Goal: Transaction & Acquisition: Purchase product/service

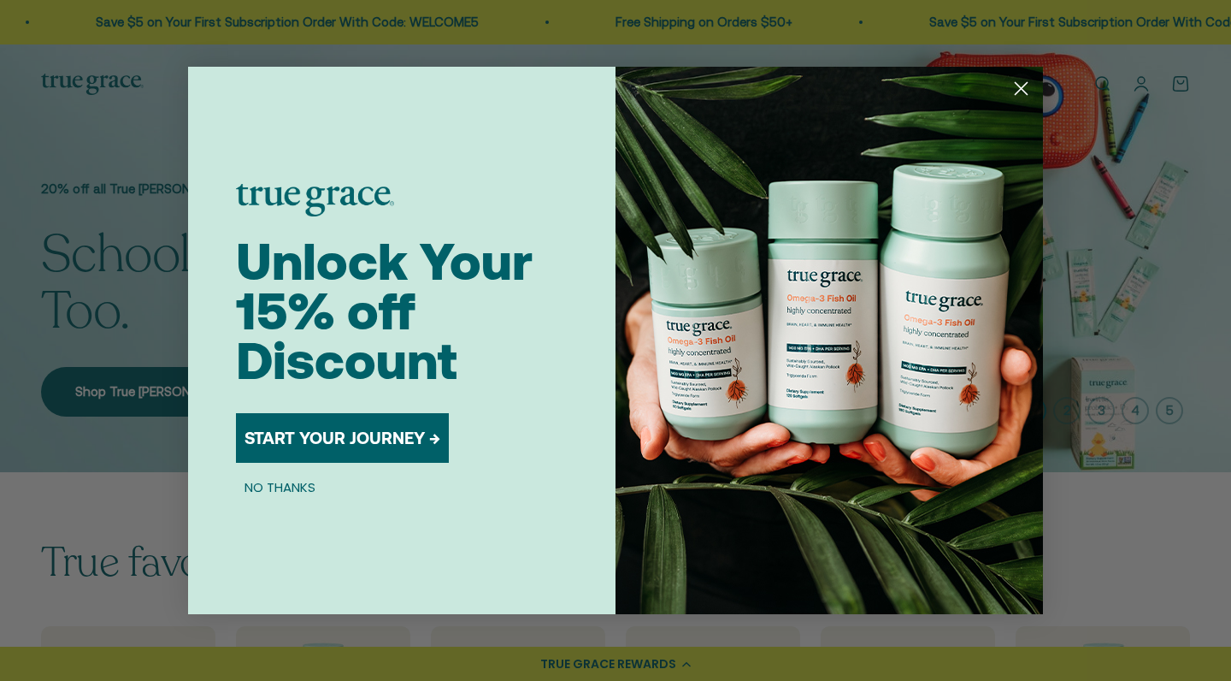
click at [362, 447] on button "START YOUR JOURNEY →" at bounding box center [342, 438] width 213 height 50
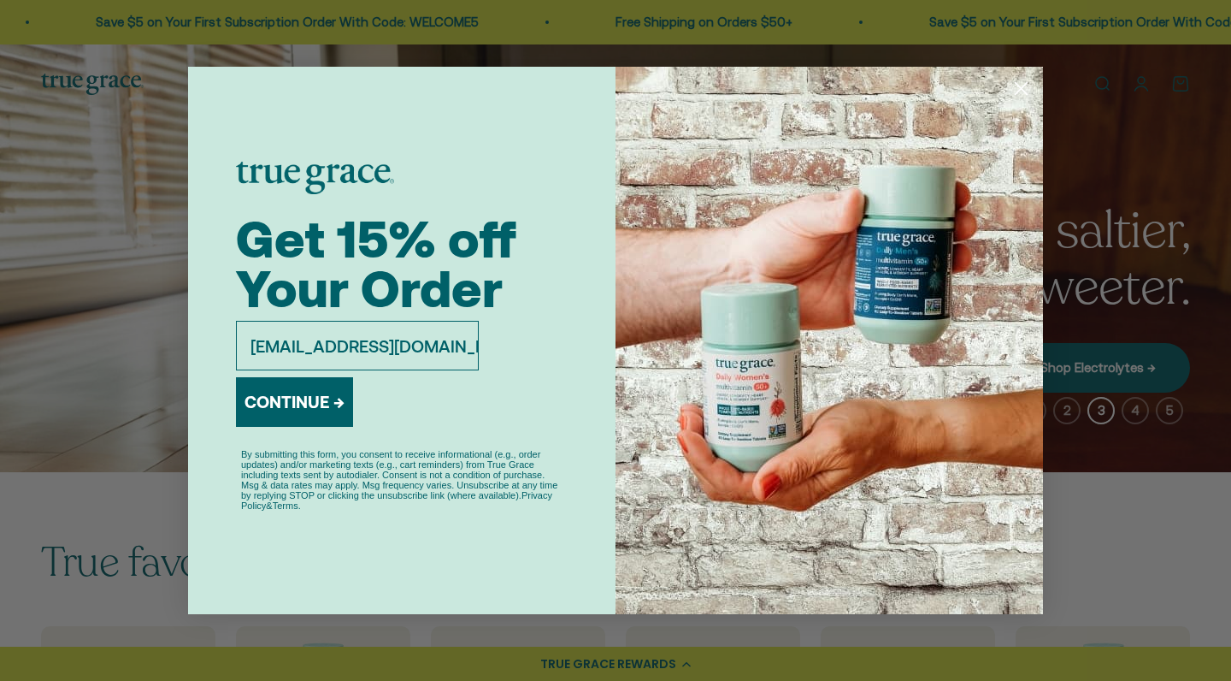
type input "sopjess@yahoo.com"
click at [290, 410] on button "CONTINUE →" at bounding box center [294, 402] width 117 height 50
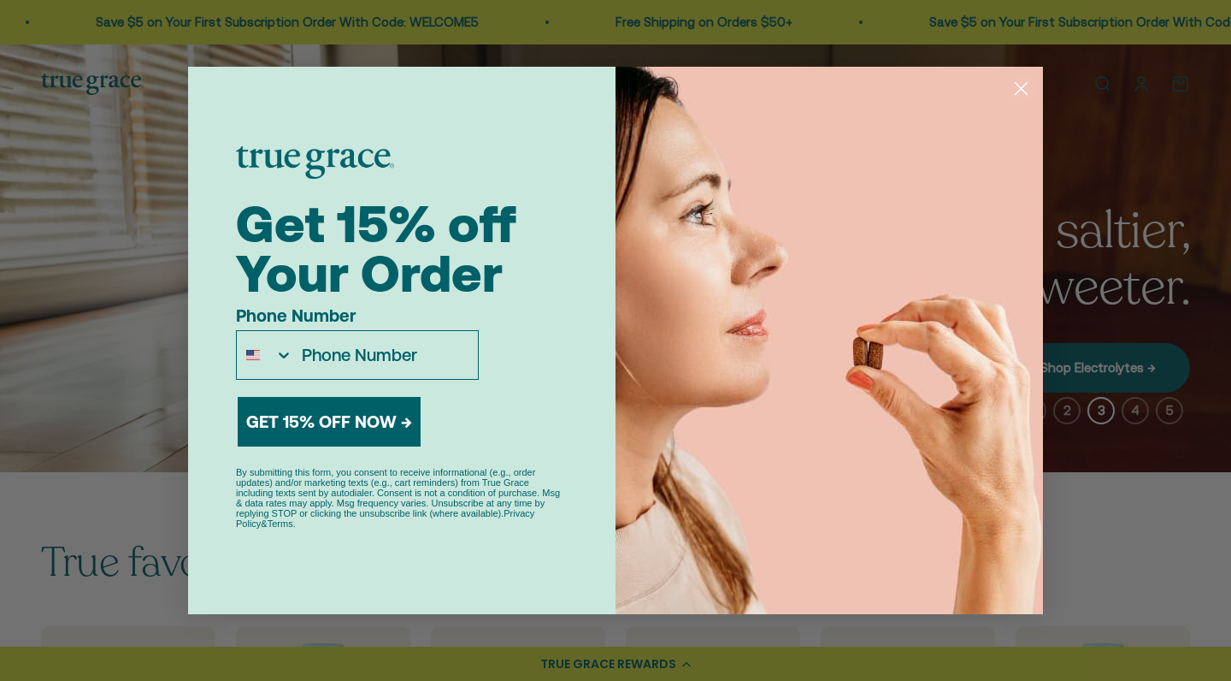
click at [336, 344] on input "Phone Number" at bounding box center [385, 355] width 185 height 48
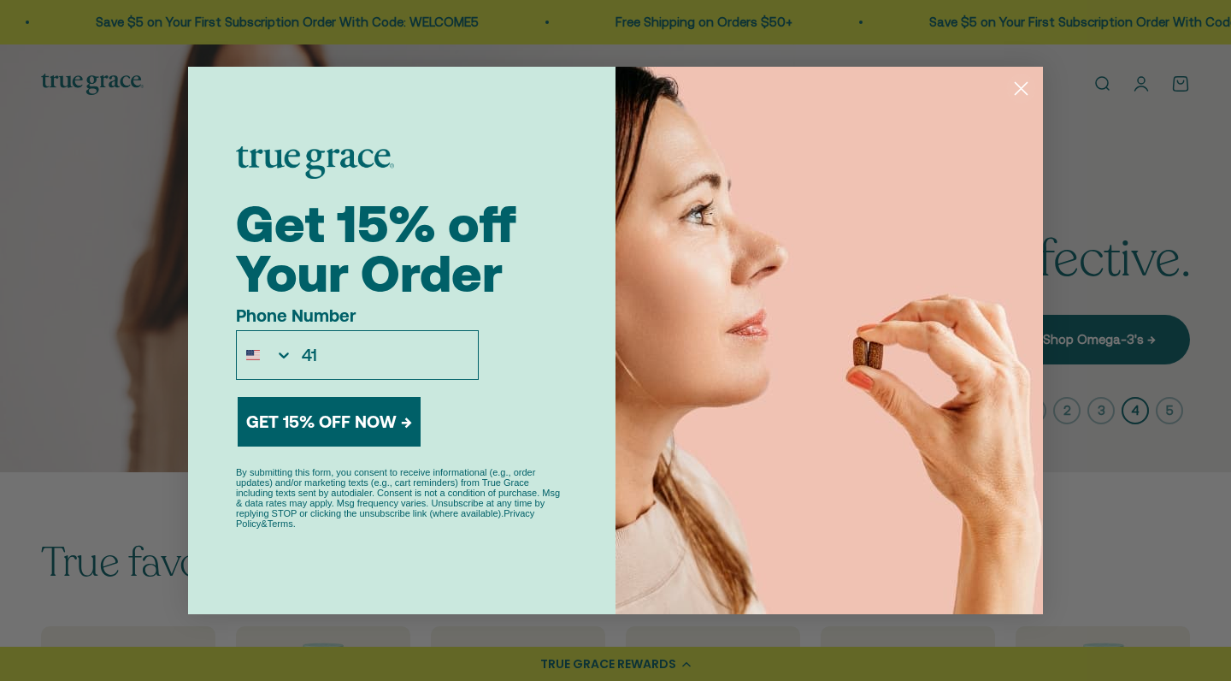
type input "414"
type input "414-651-8100"
click at [349, 427] on button "GET 15% OFF NOW →" at bounding box center [329, 422] width 183 height 50
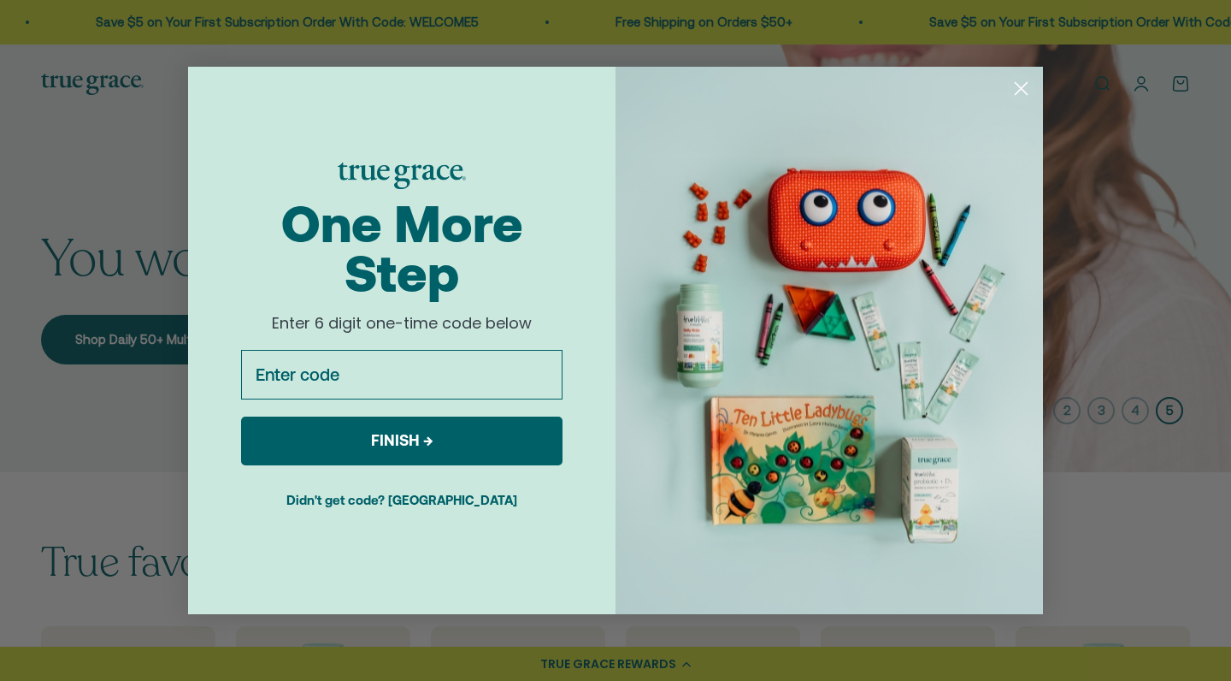
click at [340, 371] on input "Enter code" at bounding box center [401, 375] width 321 height 50
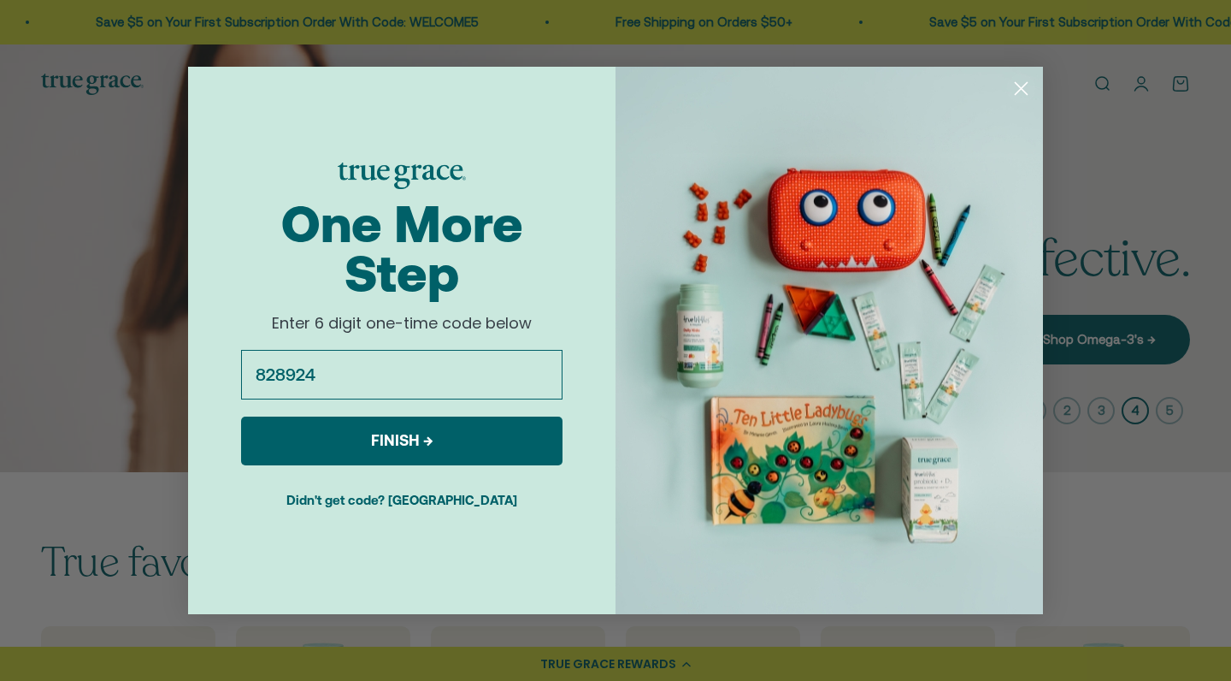
type input "828924"
click at [387, 442] on button "FINISH →" at bounding box center [401, 440] width 321 height 49
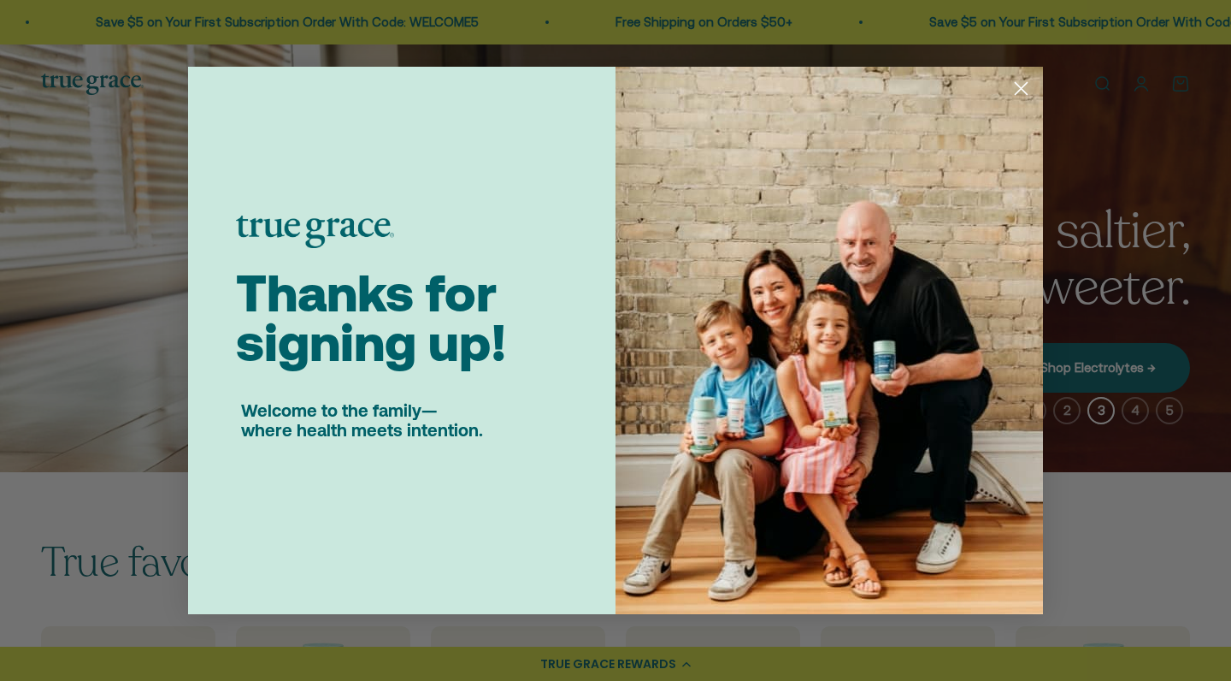
click at [1018, 97] on circle "Close dialog" at bounding box center [1021, 88] width 28 height 28
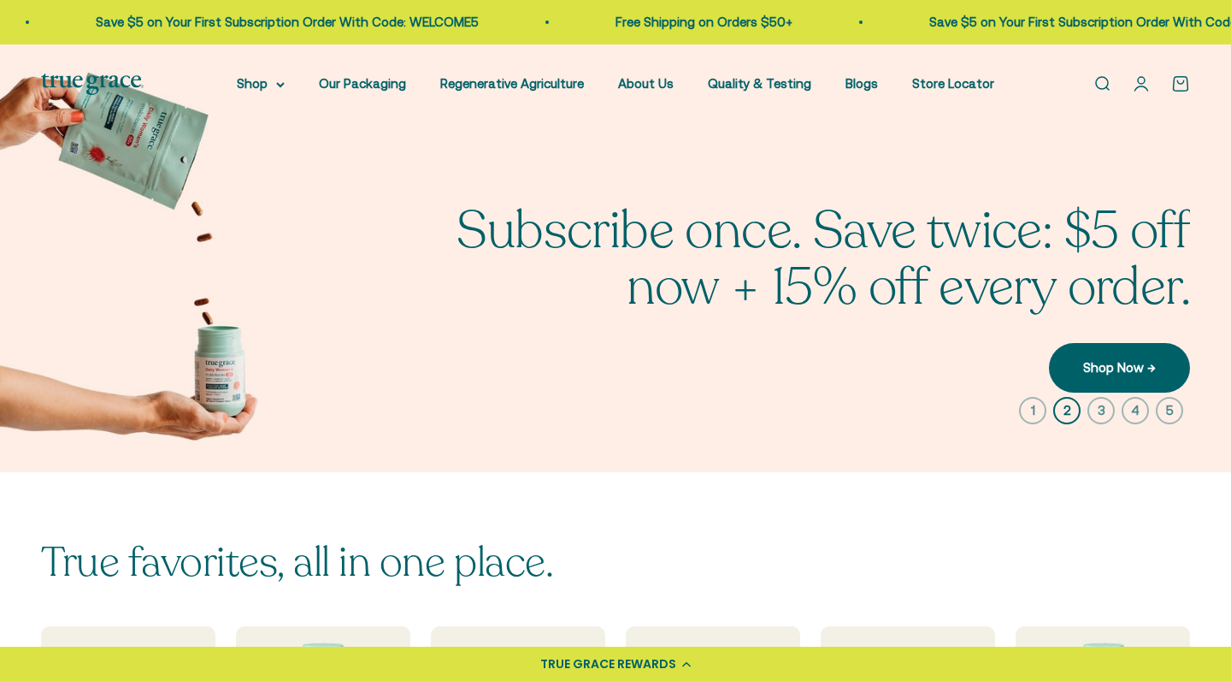
click at [1106, 85] on link "Open search" at bounding box center [1102, 83] width 19 height 19
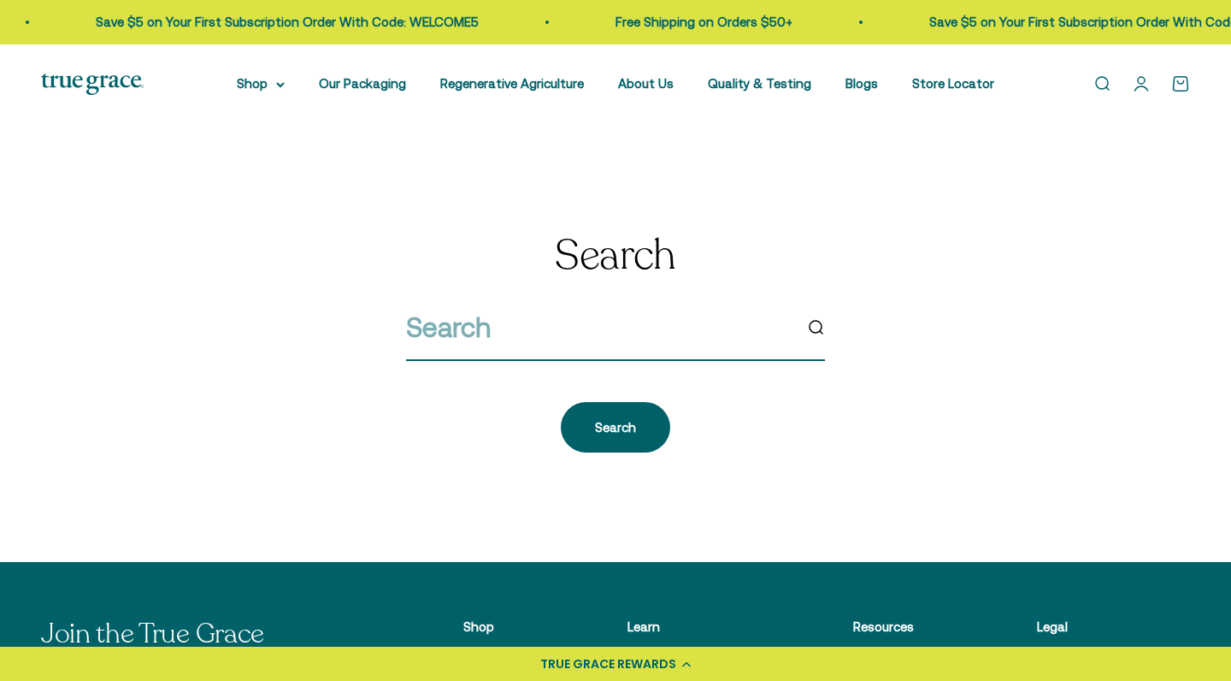
click at [505, 339] on input "search" at bounding box center [599, 327] width 386 height 44
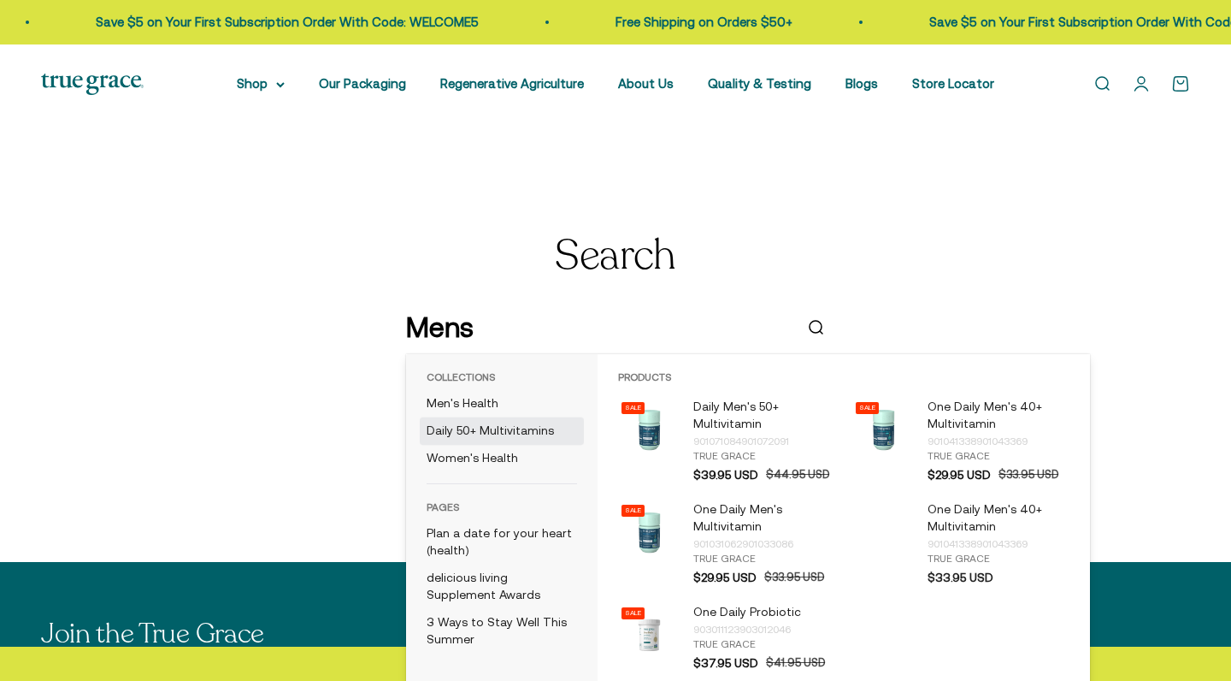
type input "Mens"
click at [524, 428] on link "Daily 50+ Multivitamins" at bounding box center [502, 430] width 164 height 27
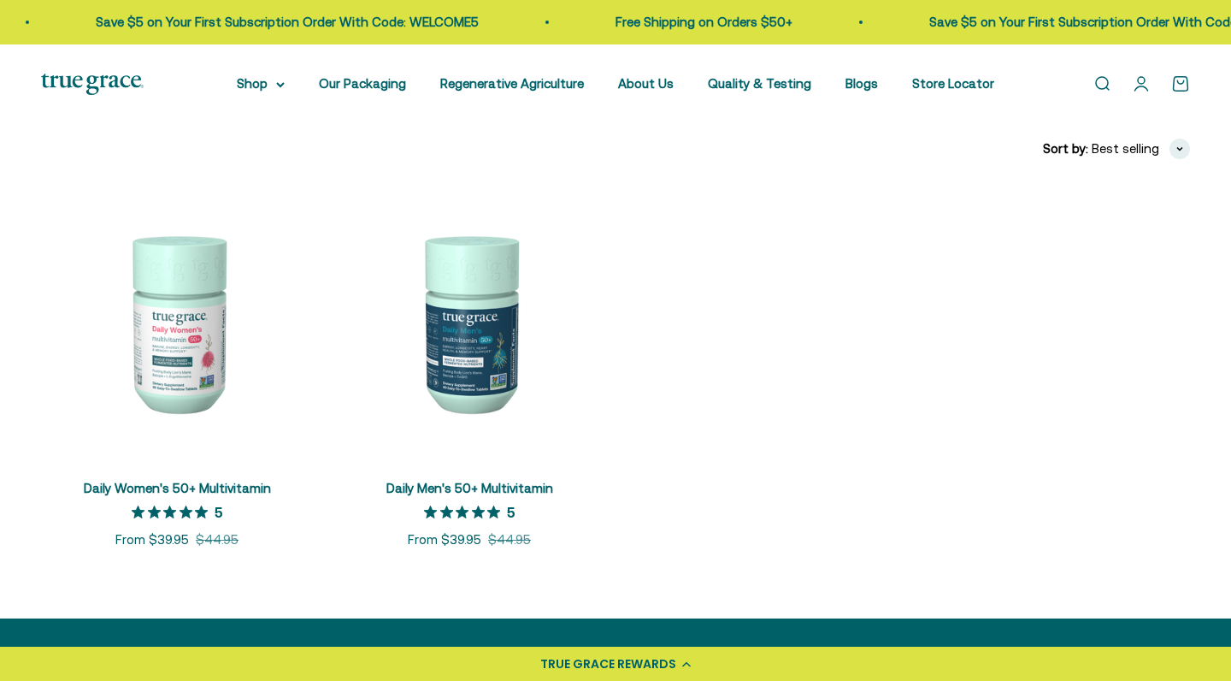
scroll to position [459, 0]
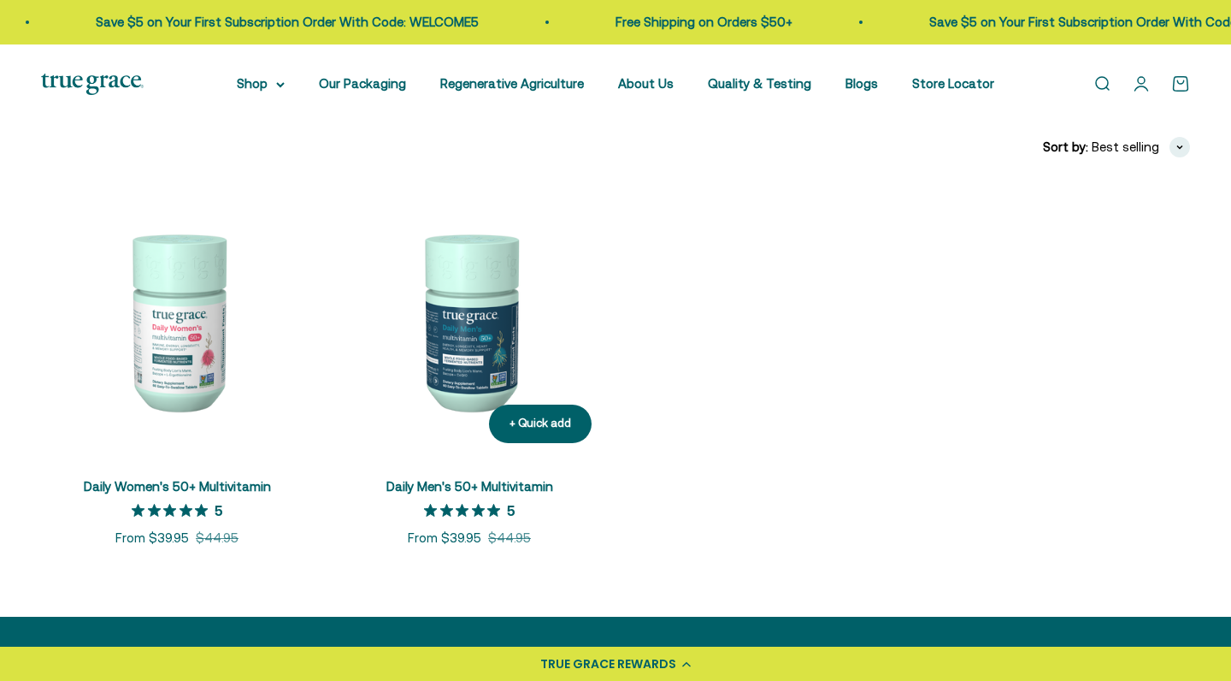
click at [460, 316] on img at bounding box center [469, 321] width 272 height 272
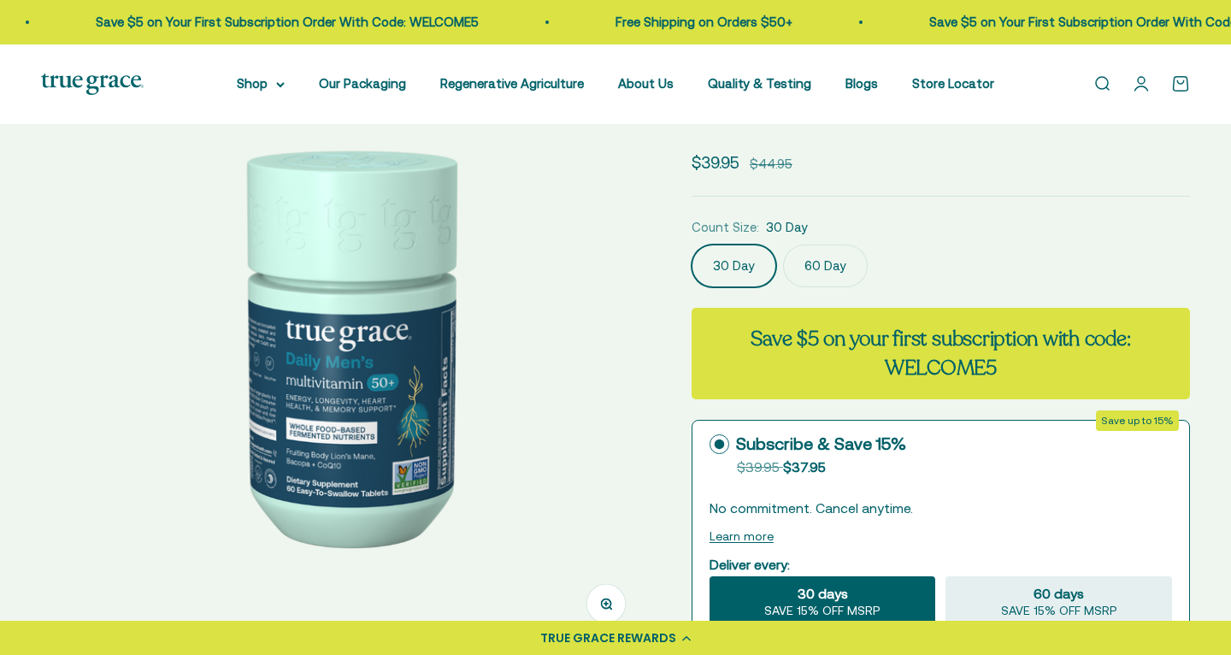
scroll to position [128, 0]
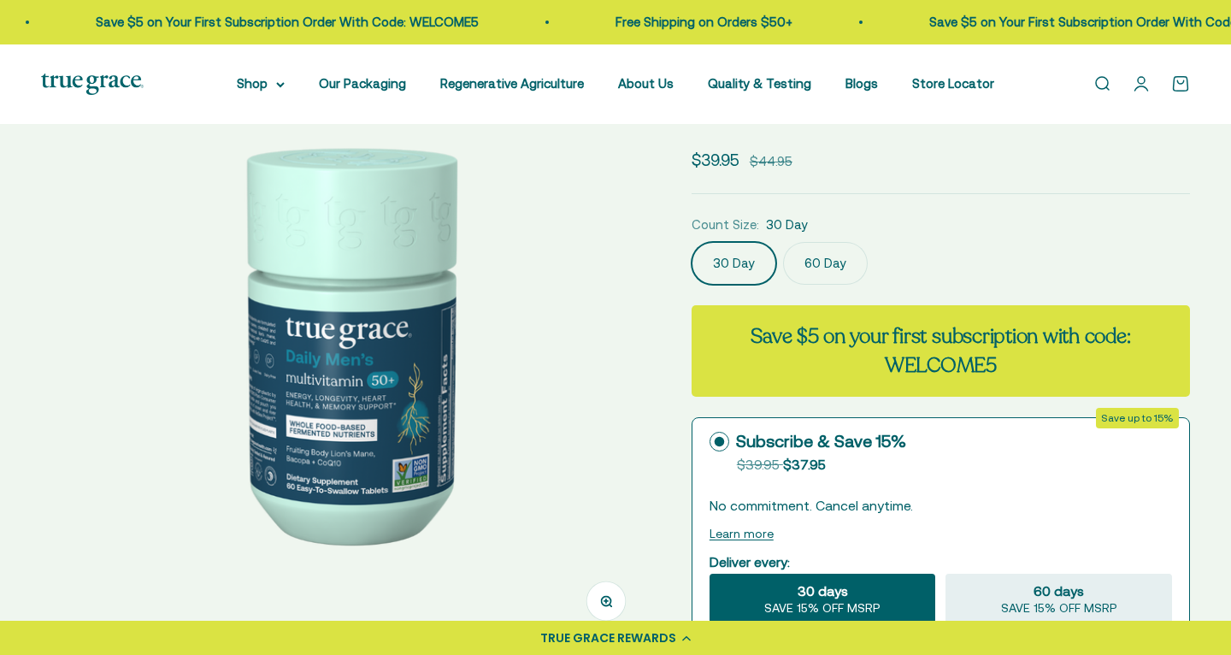
click at [339, 423] on img at bounding box center [346, 342] width 610 height 610
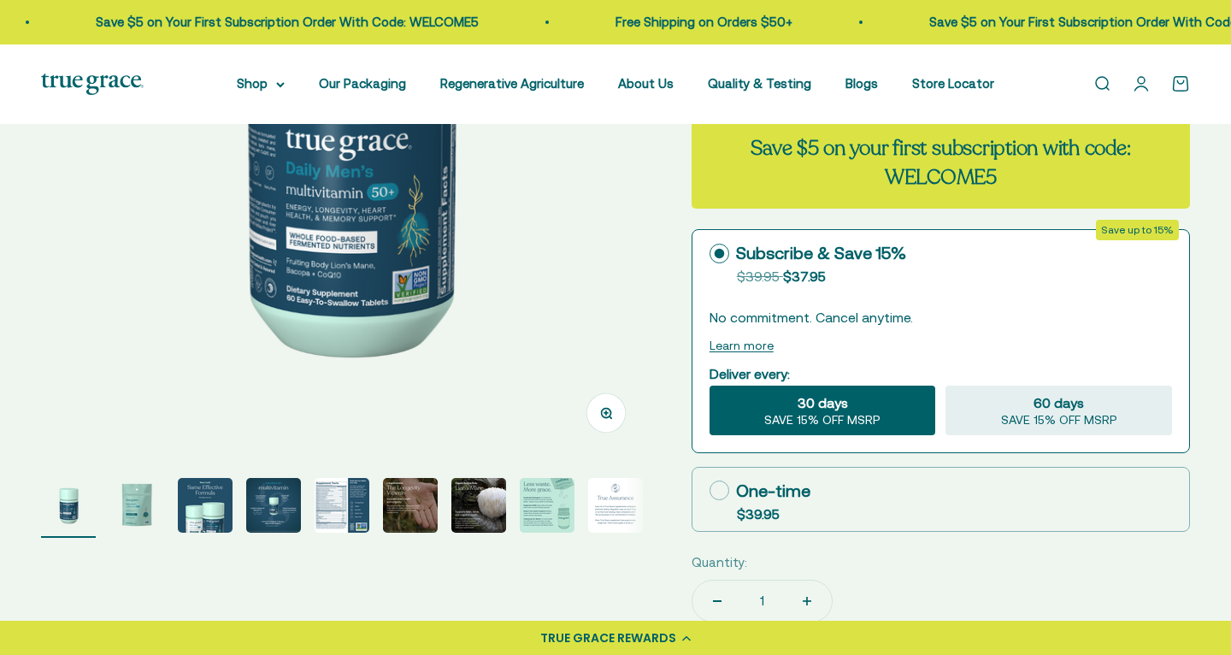
scroll to position [321, 0]
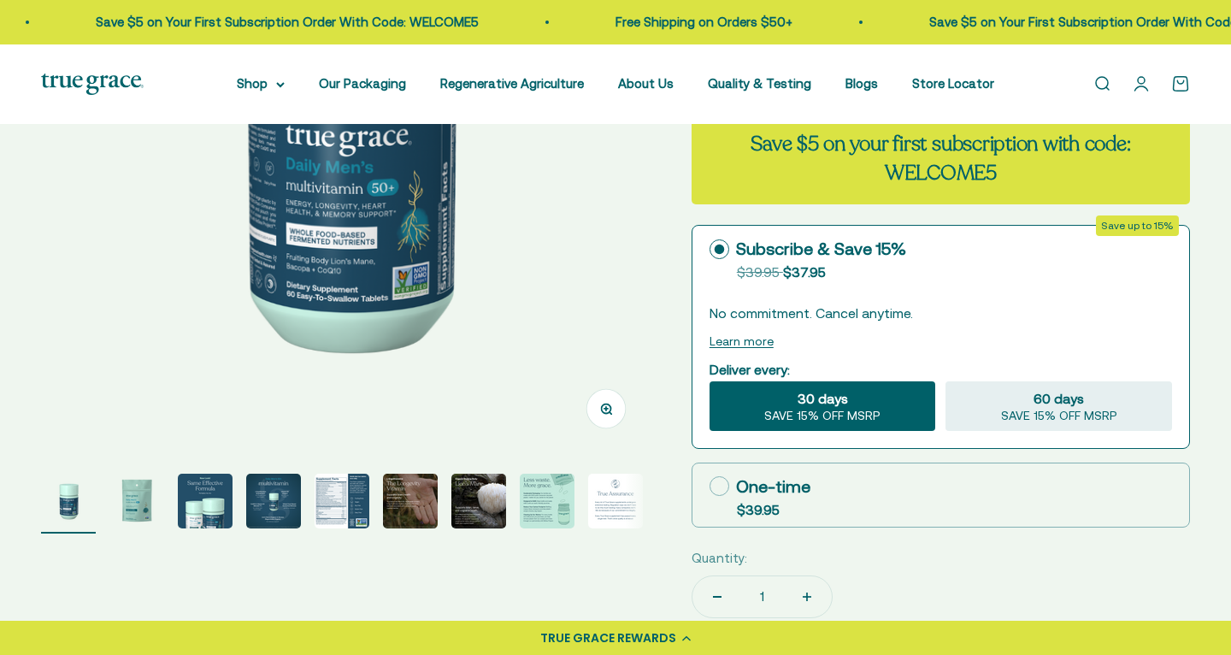
click at [608, 412] on icon "button" at bounding box center [606, 409] width 12 height 12
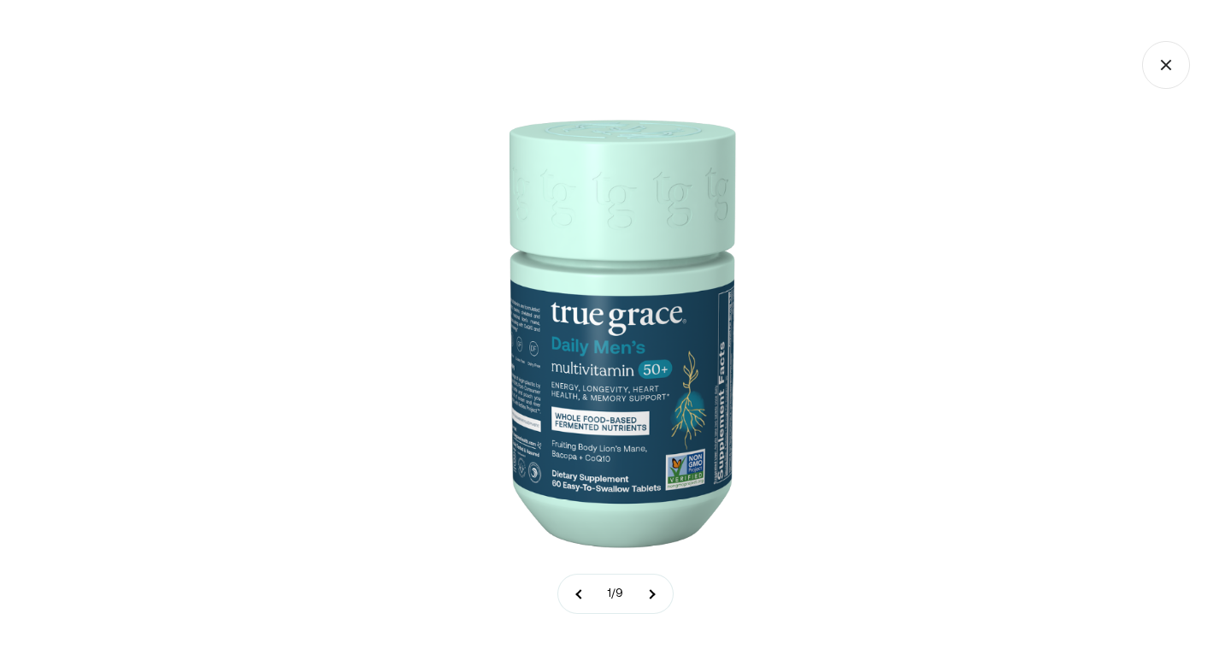
click at [606, 380] on img at bounding box center [615, 327] width 655 height 655
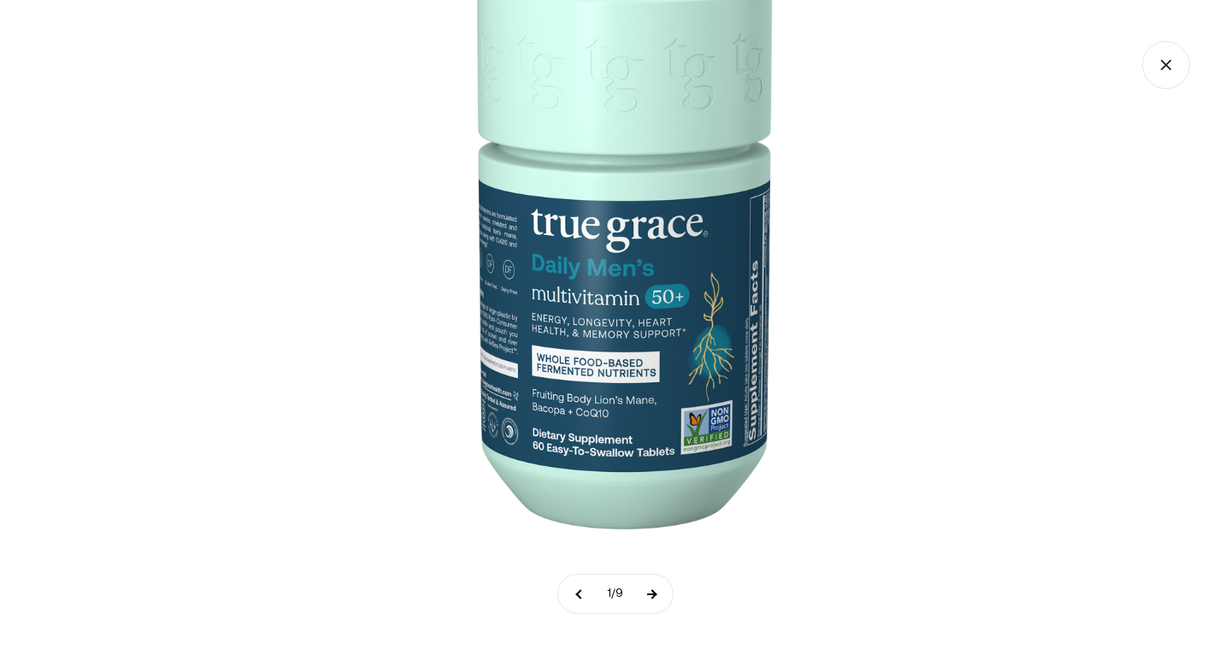
click at [654, 598] on button at bounding box center [651, 594] width 43 height 38
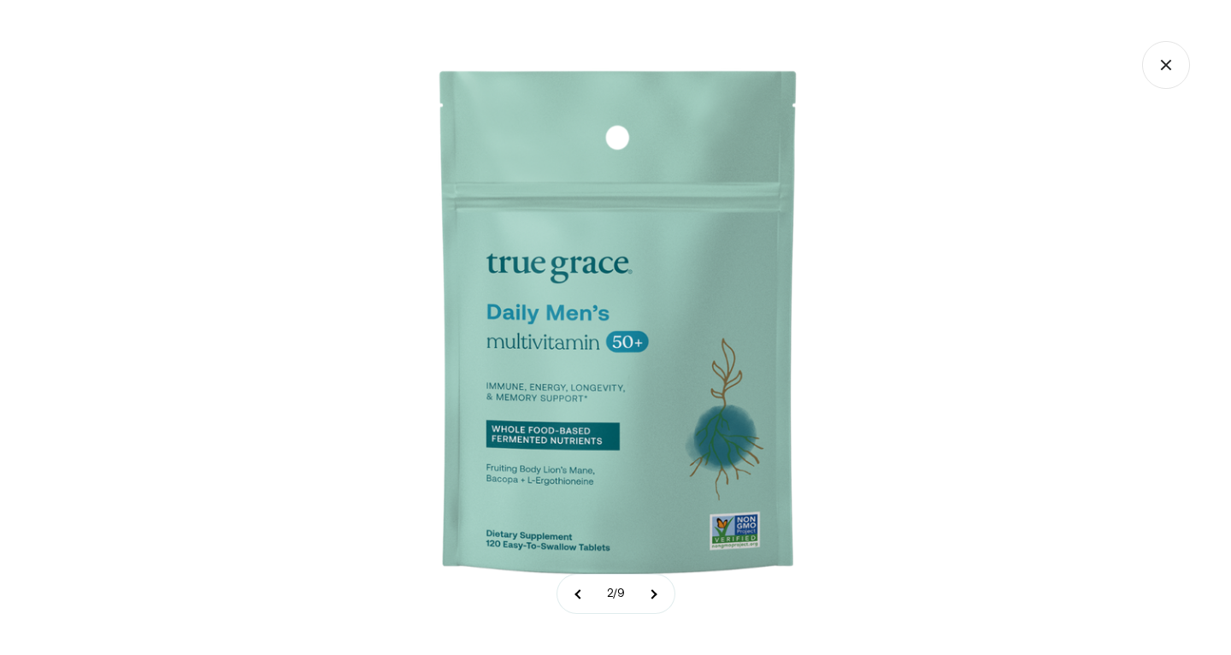
click at [628, 407] on img at bounding box center [615, 327] width 655 height 655
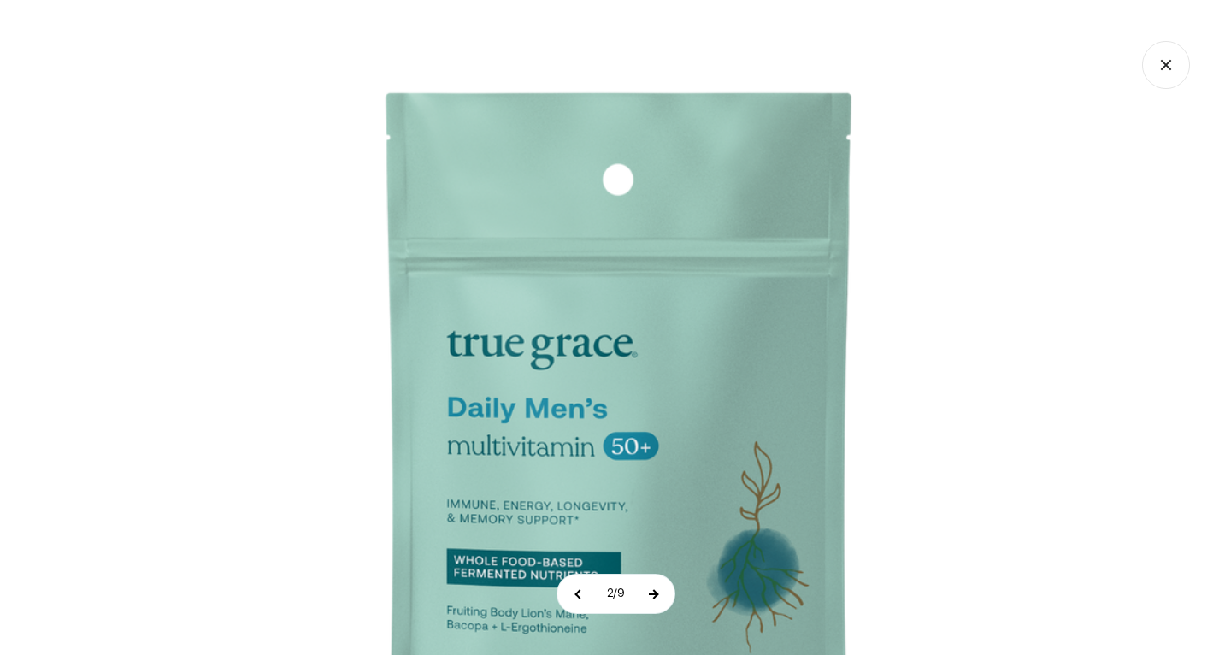
click at [658, 591] on button at bounding box center [653, 594] width 43 height 38
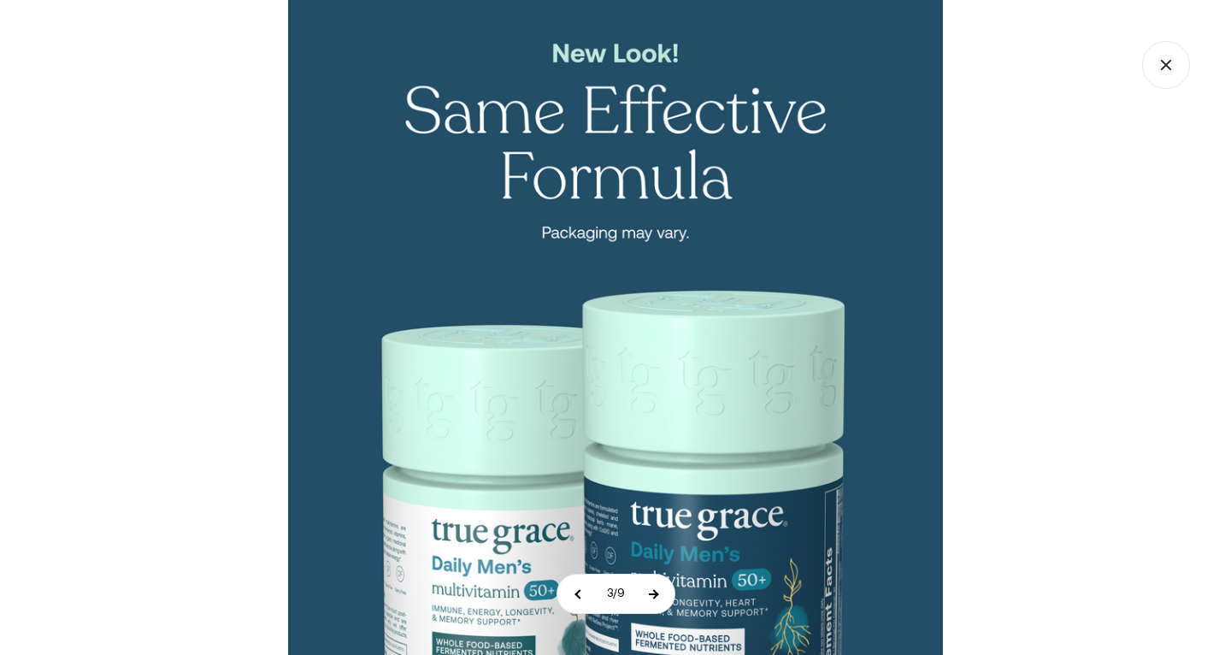
click at [658, 591] on button at bounding box center [653, 594] width 43 height 38
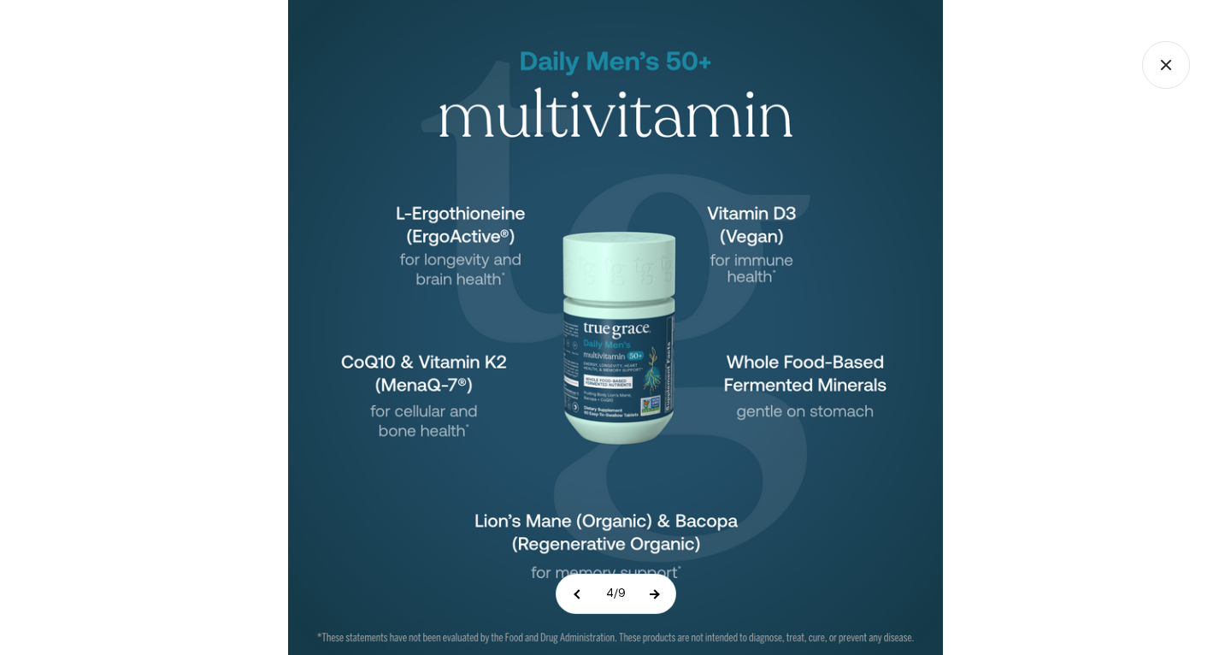
click at [657, 597] on button at bounding box center [654, 594] width 43 height 38
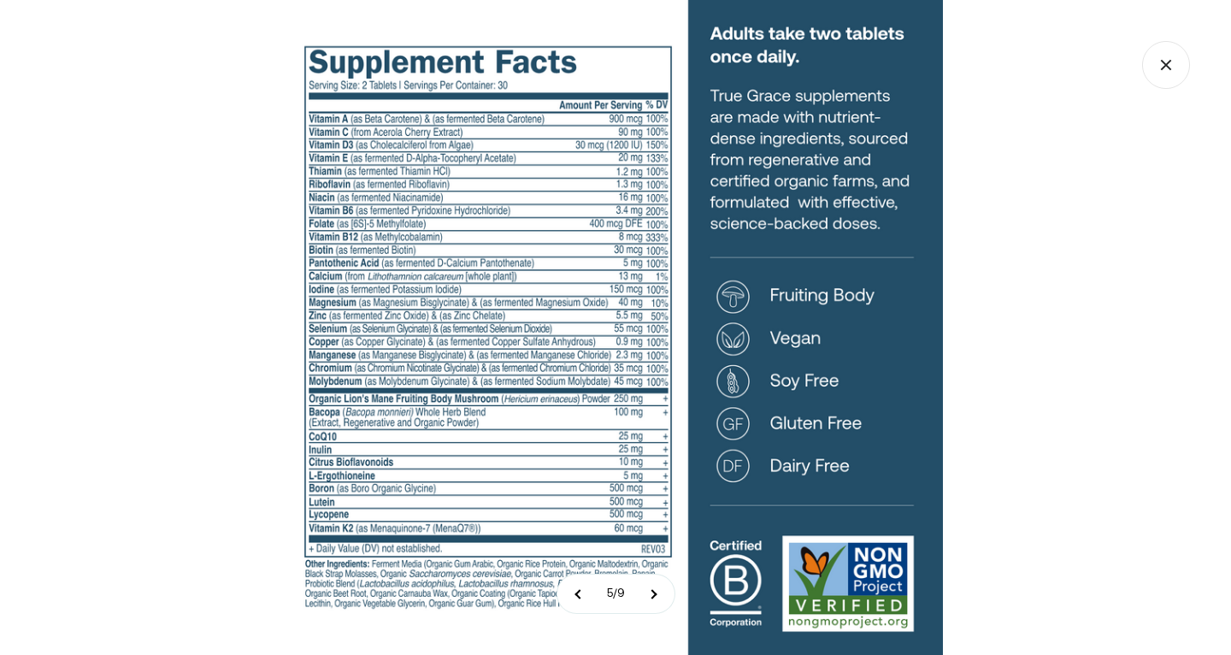
click at [625, 374] on img at bounding box center [615, 327] width 655 height 655
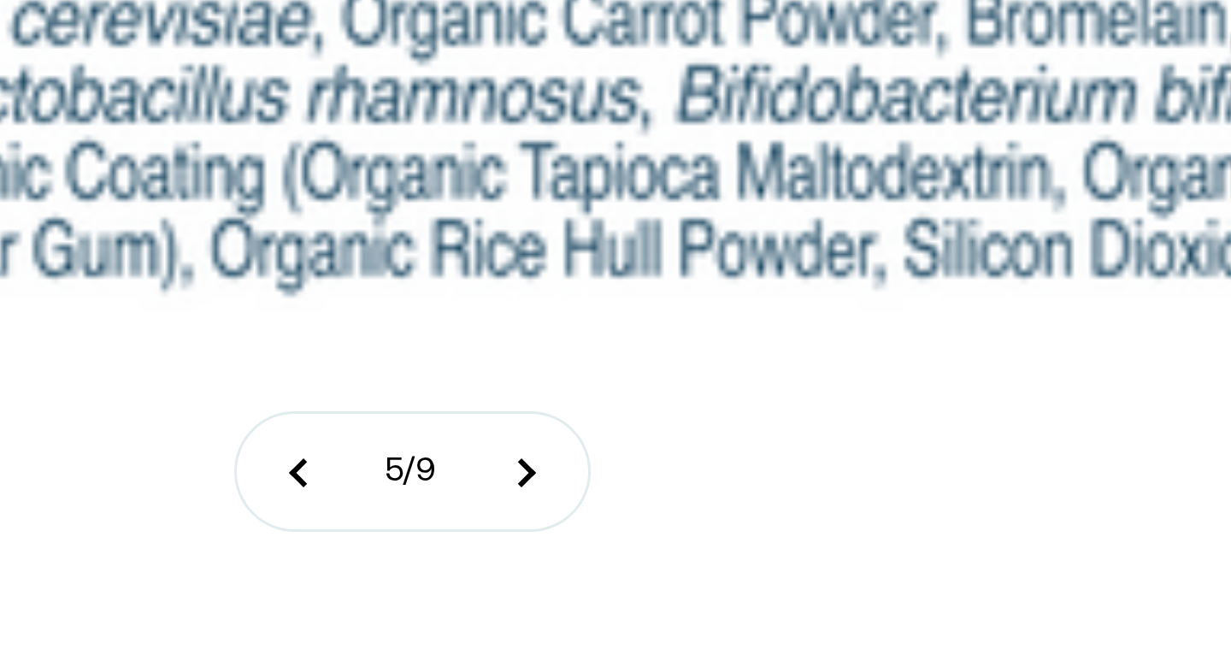
scroll to position [796, 0]
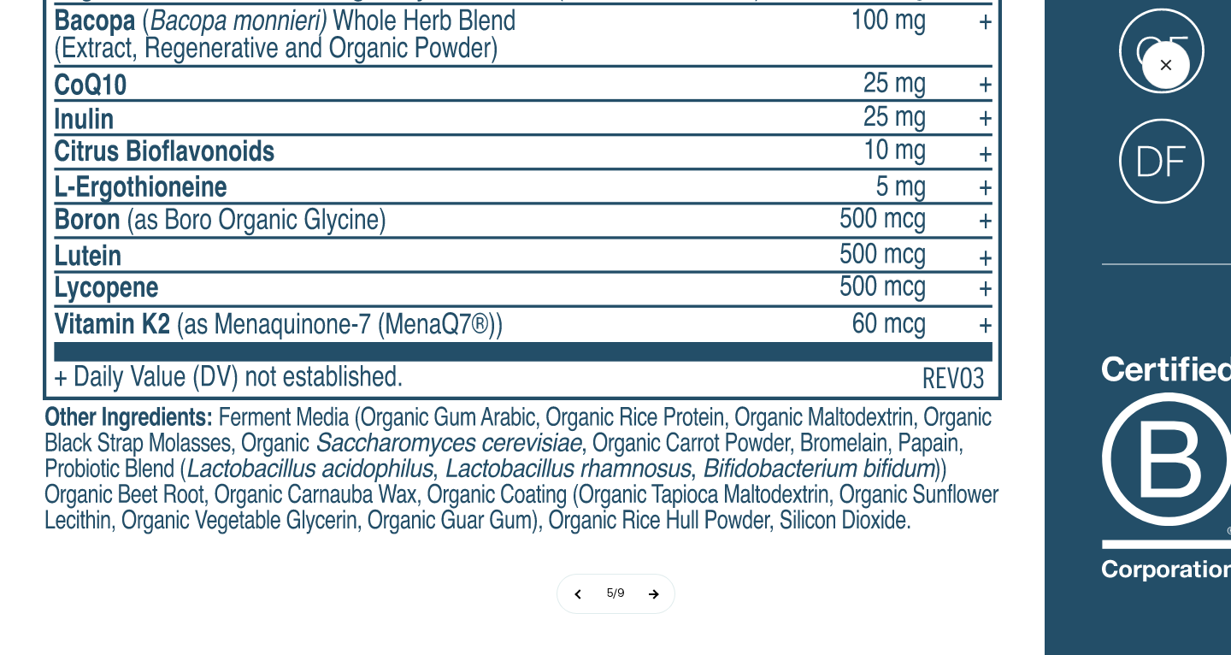
click at [655, 594] on button at bounding box center [653, 594] width 43 height 38
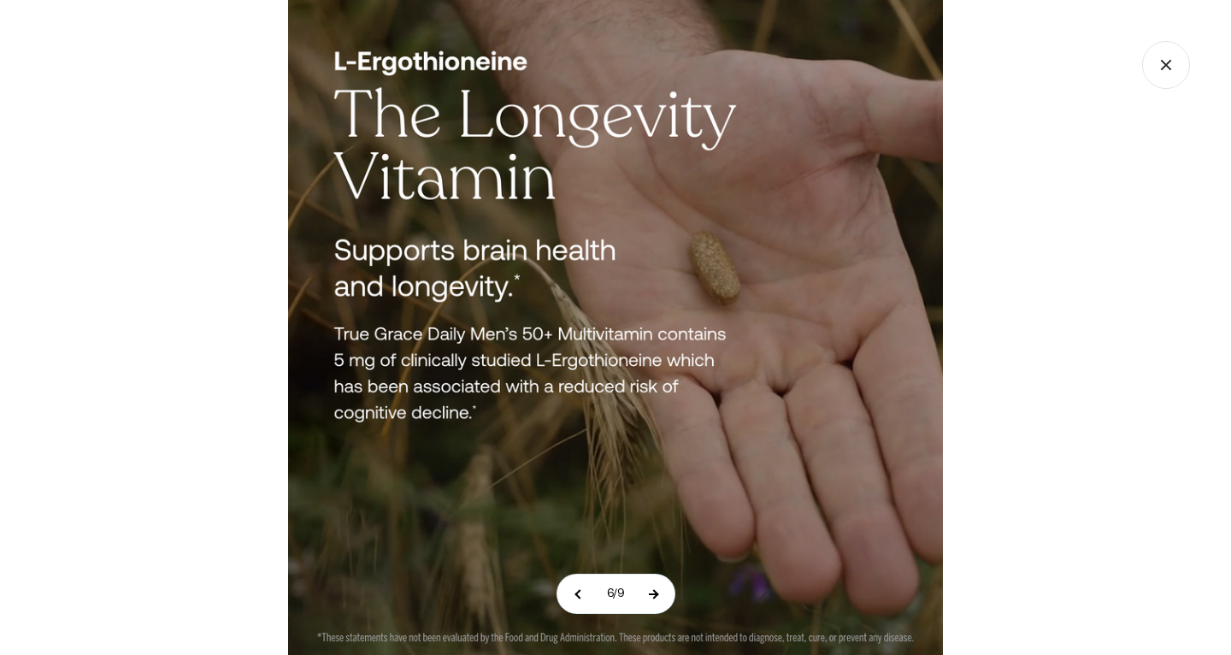
click at [655, 594] on button at bounding box center [653, 594] width 43 height 38
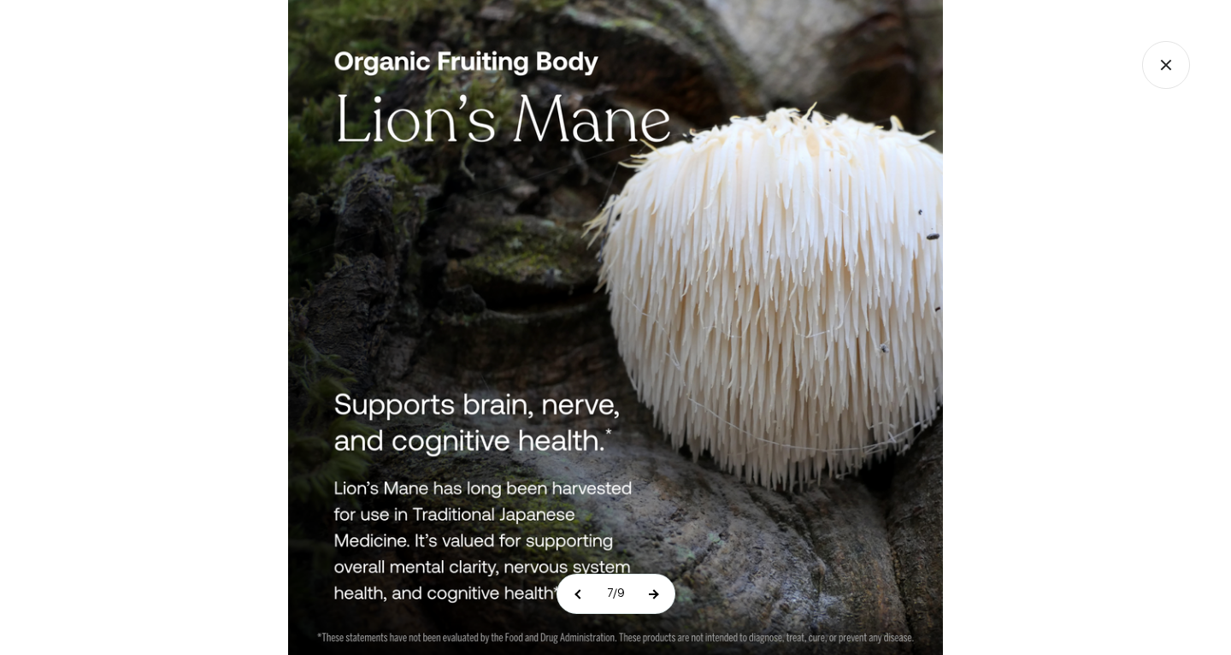
click at [655, 594] on button at bounding box center [653, 594] width 43 height 38
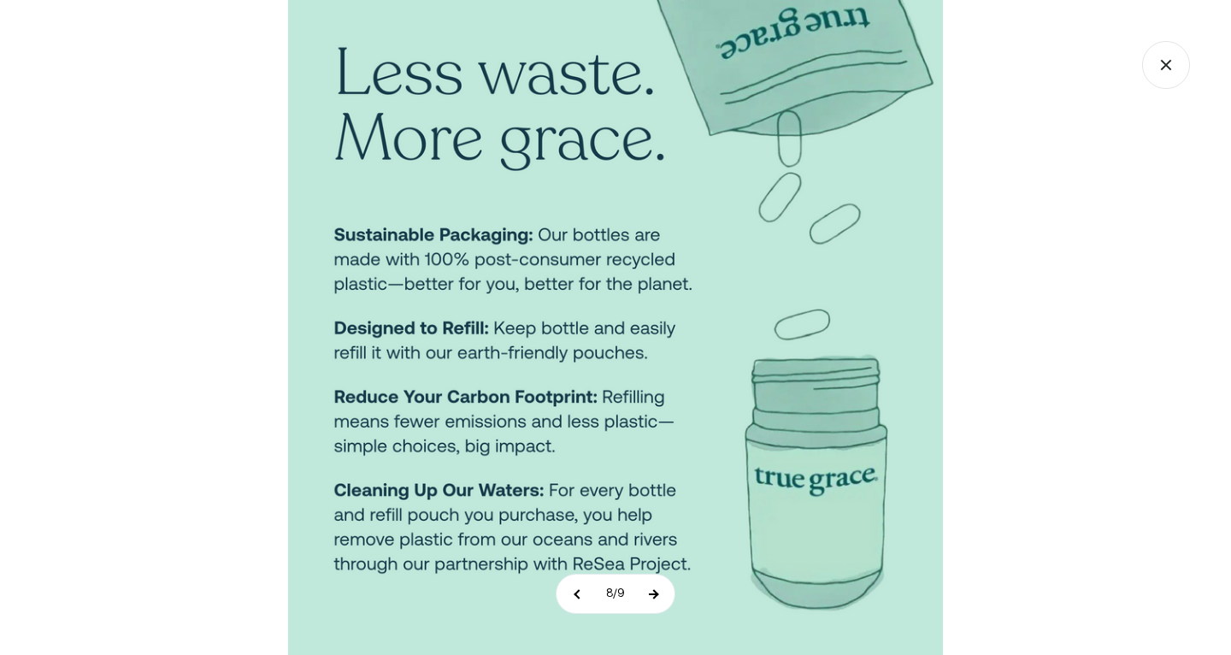
click at [655, 592] on button at bounding box center [653, 594] width 43 height 38
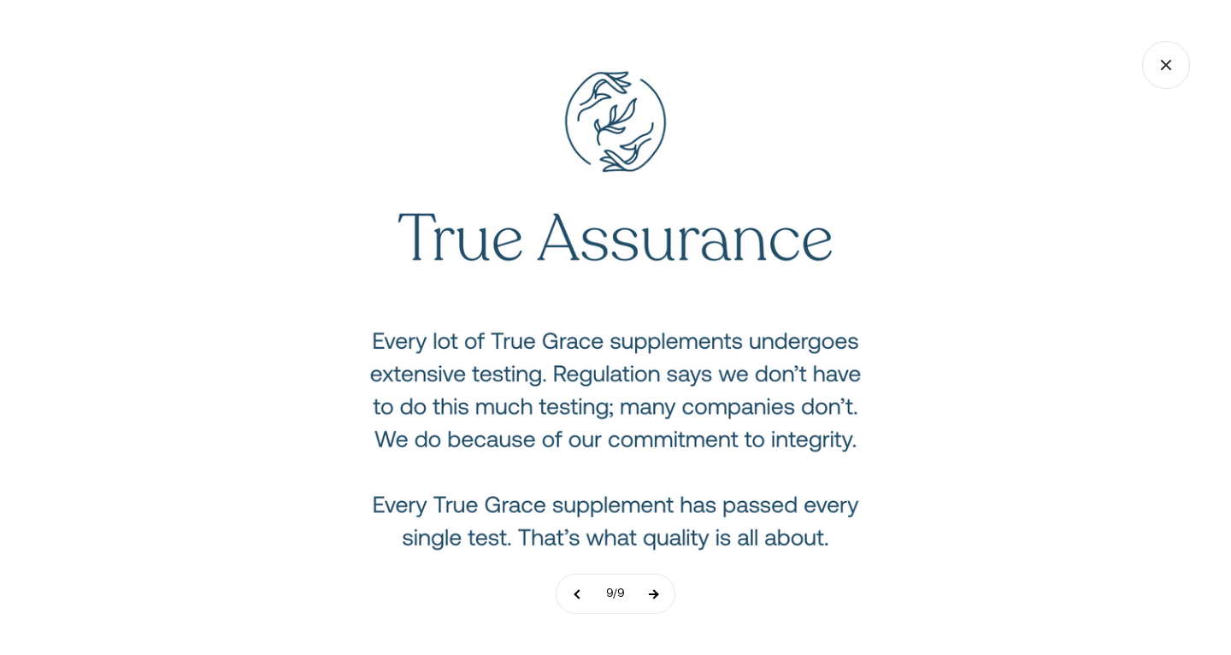
click at [660, 593] on button at bounding box center [653, 594] width 43 height 38
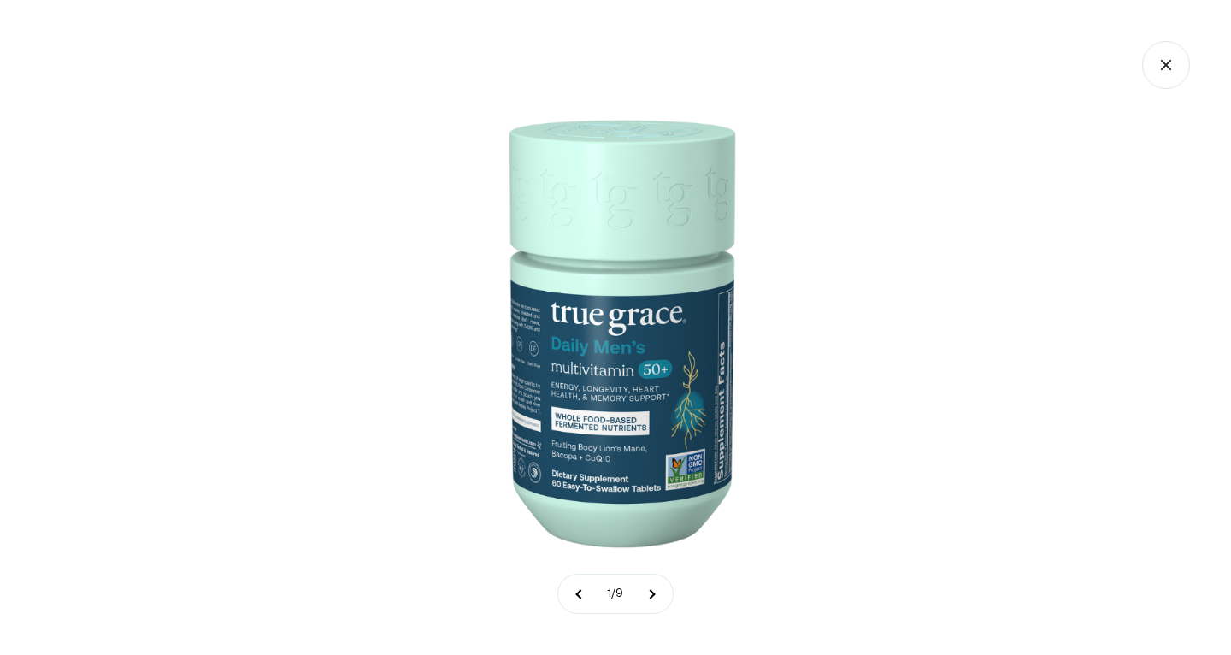
click at [1166, 59] on icon "Close gallery" at bounding box center [1166, 65] width 48 height 48
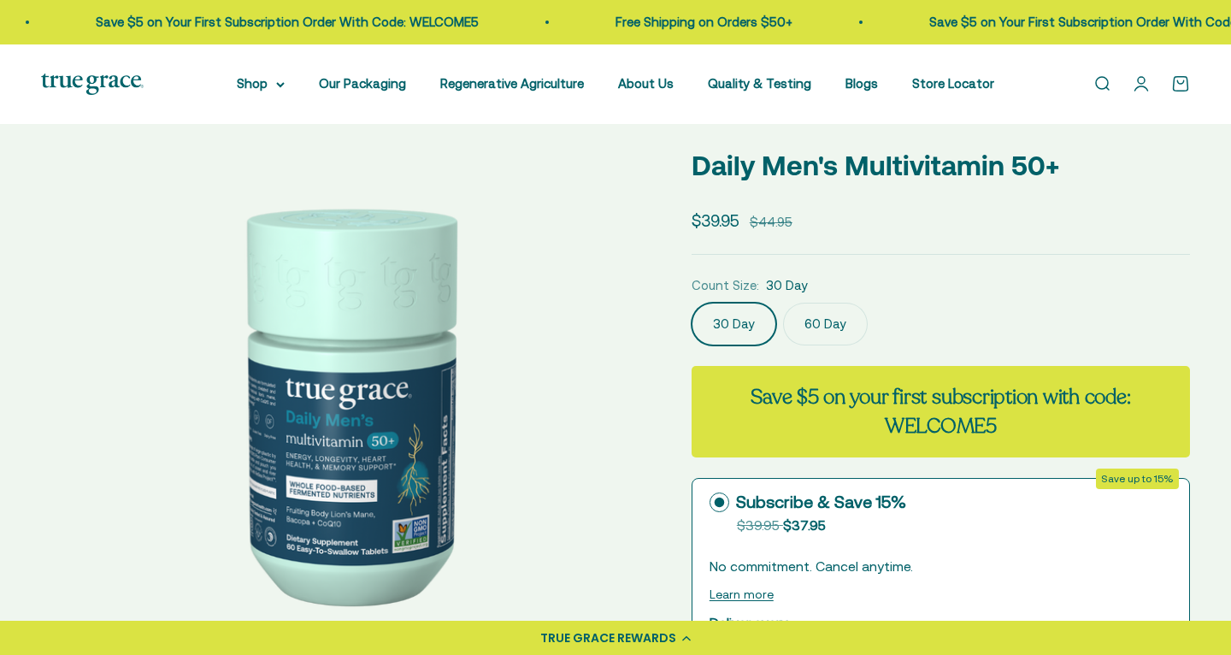
scroll to position [70, 0]
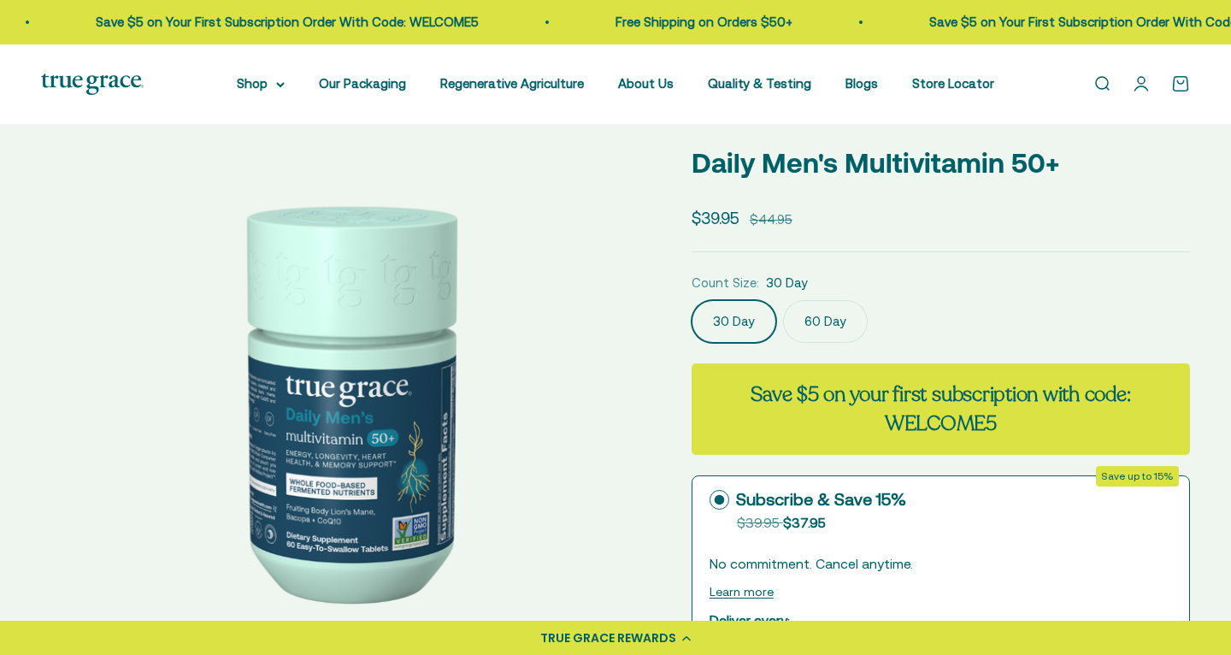
click at [828, 319] on label "60 Day" at bounding box center [825, 321] width 85 height 43
click at [692, 300] on input "60 Day" at bounding box center [691, 299] width 1 height 1
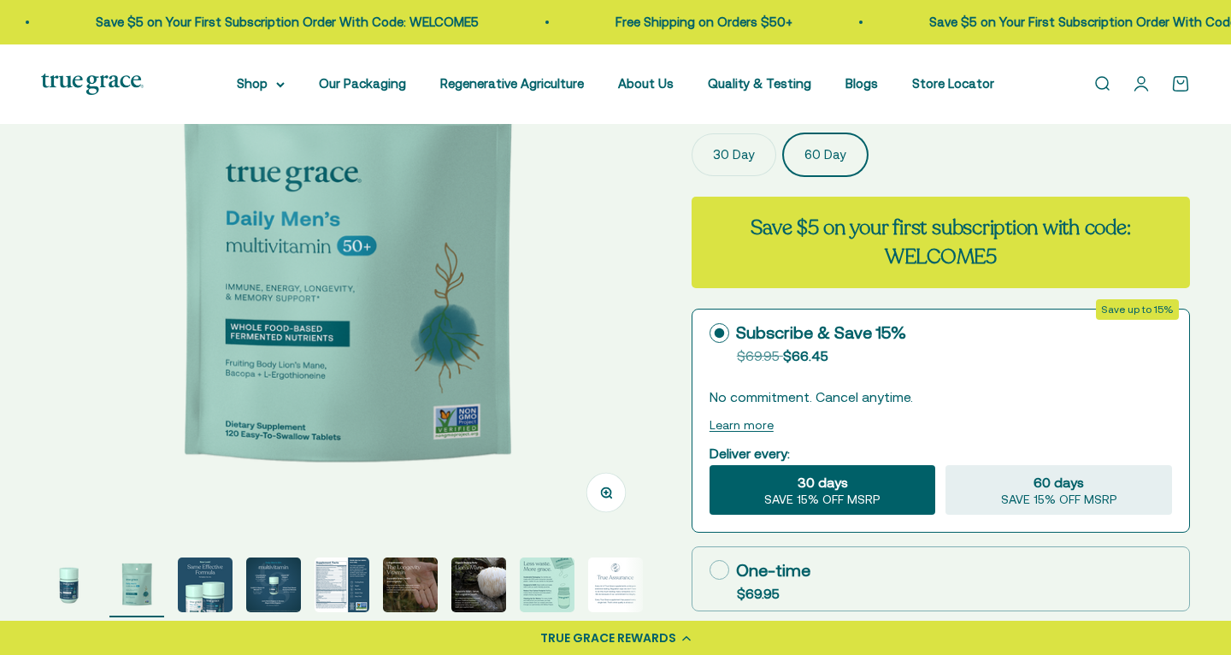
scroll to position [227, 0]
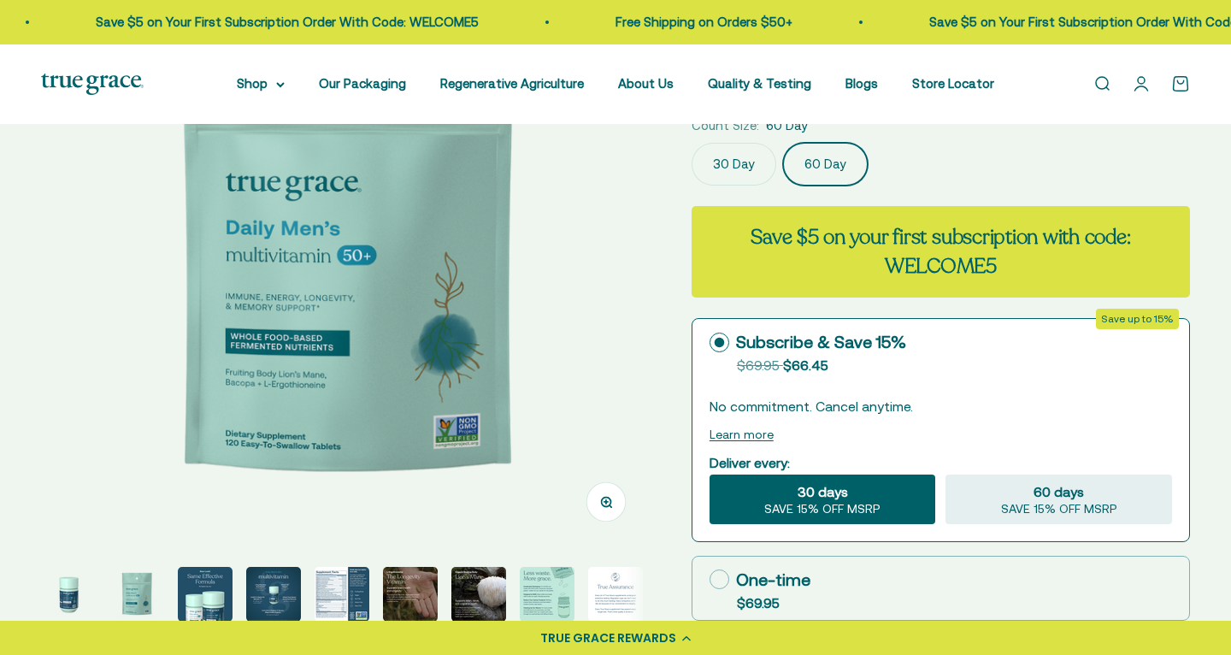
click at [303, 339] on img at bounding box center [346, 243] width 610 height 610
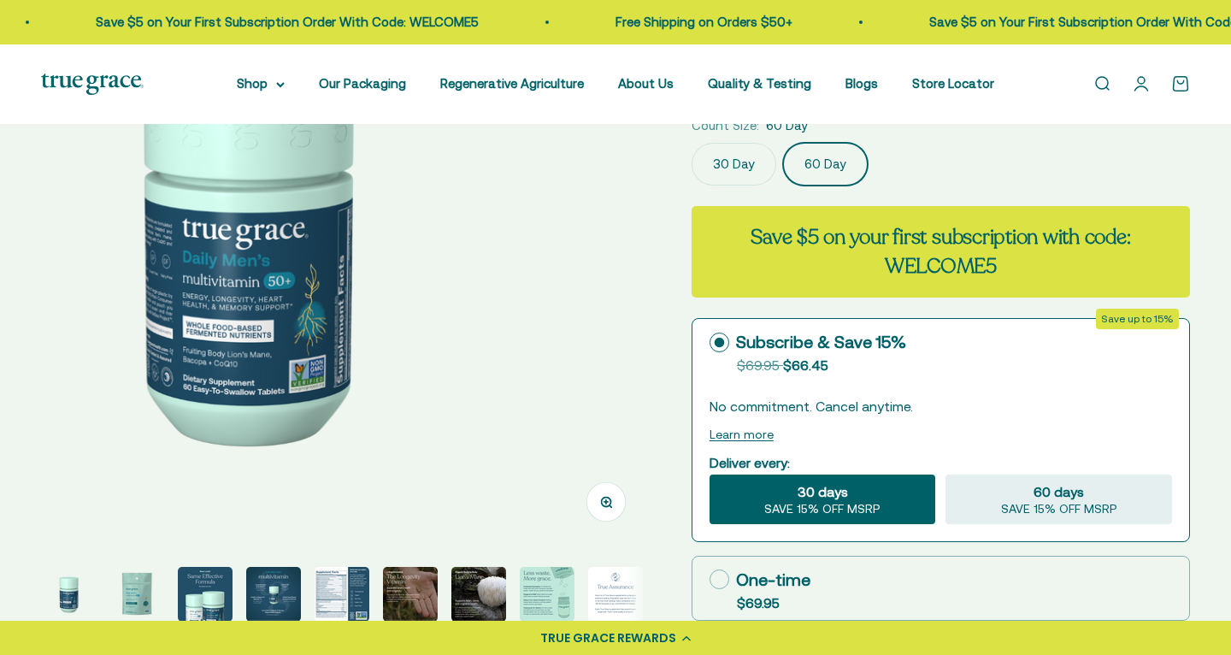
scroll to position [0, 0]
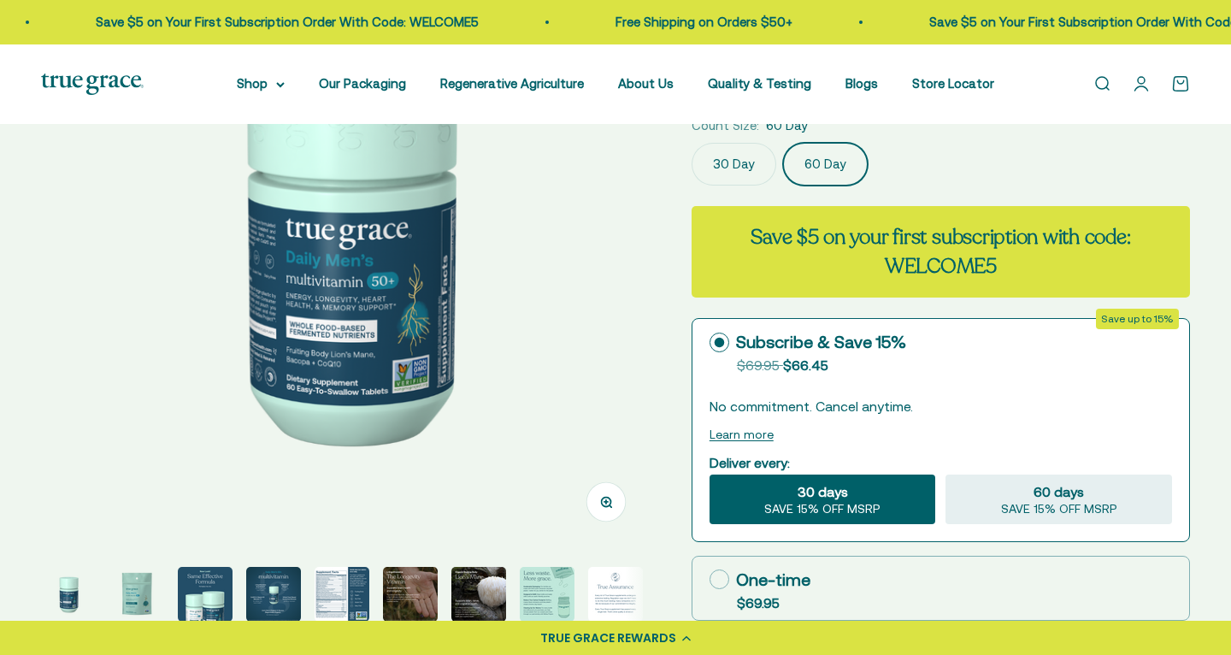
click at [451, 335] on img at bounding box center [346, 243] width 610 height 610
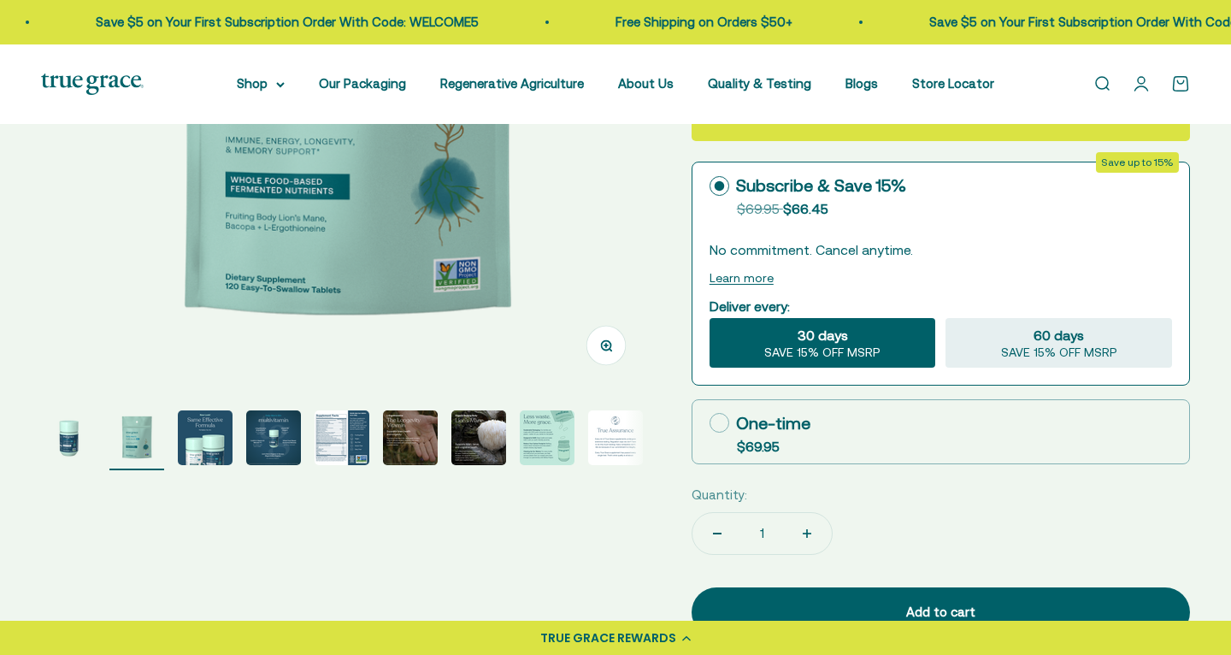
scroll to position [486, 0]
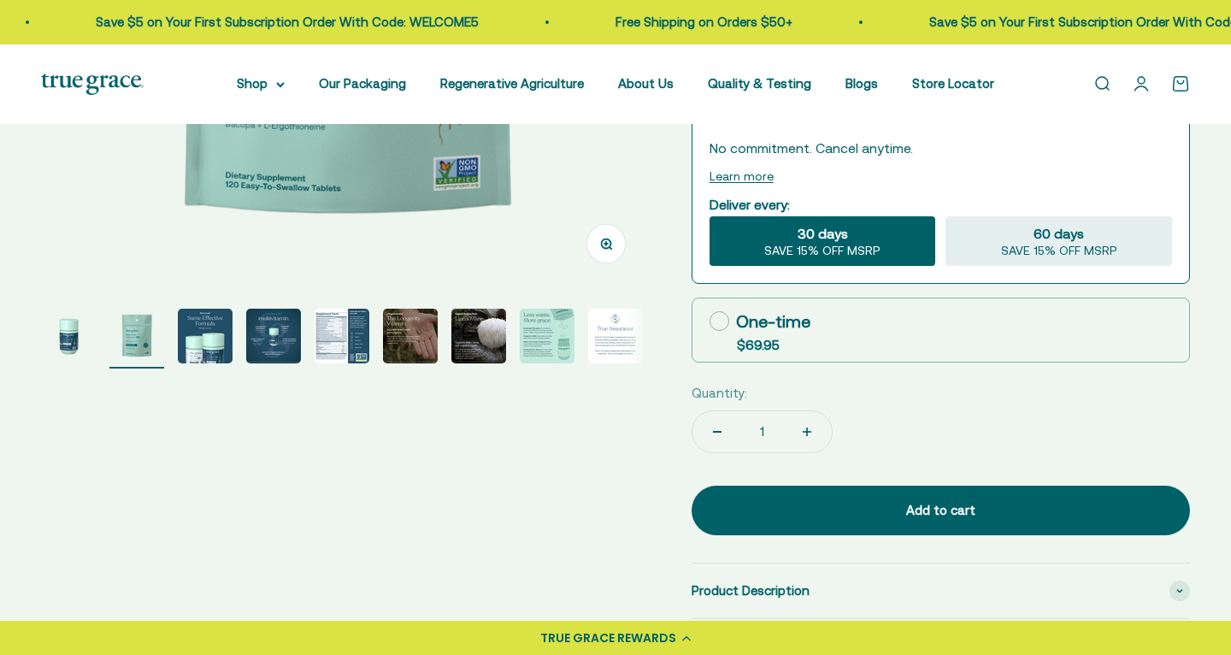
click at [340, 348] on img "Go to item 5" at bounding box center [342, 336] width 55 height 55
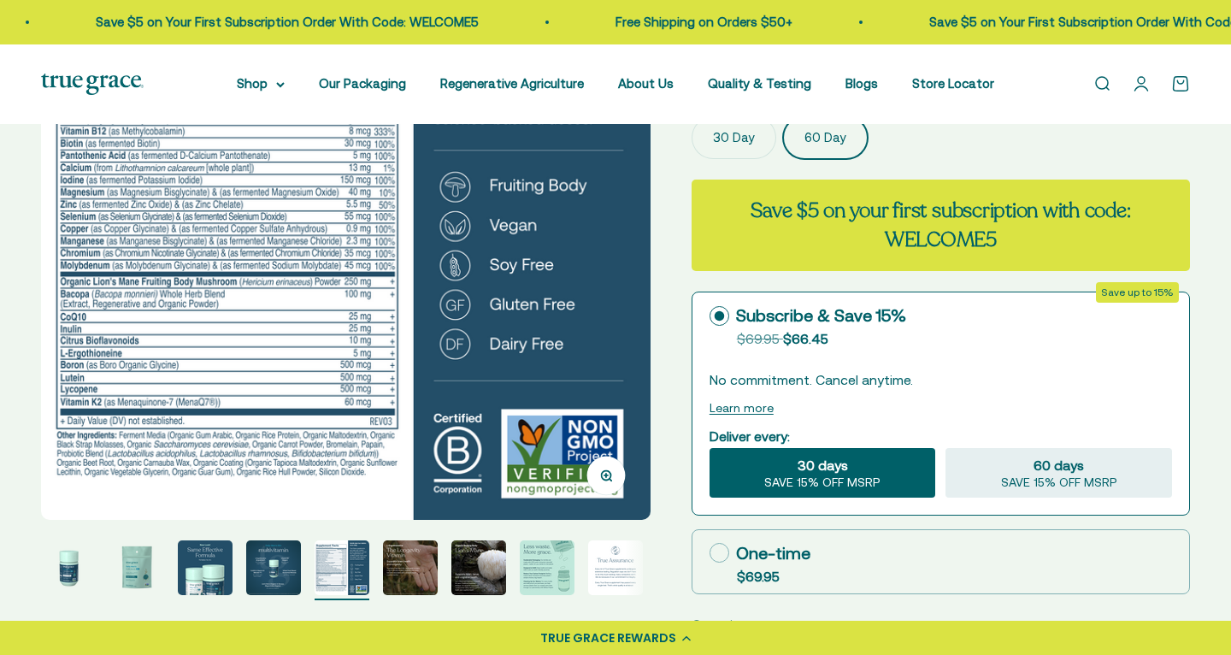
scroll to position [231, 0]
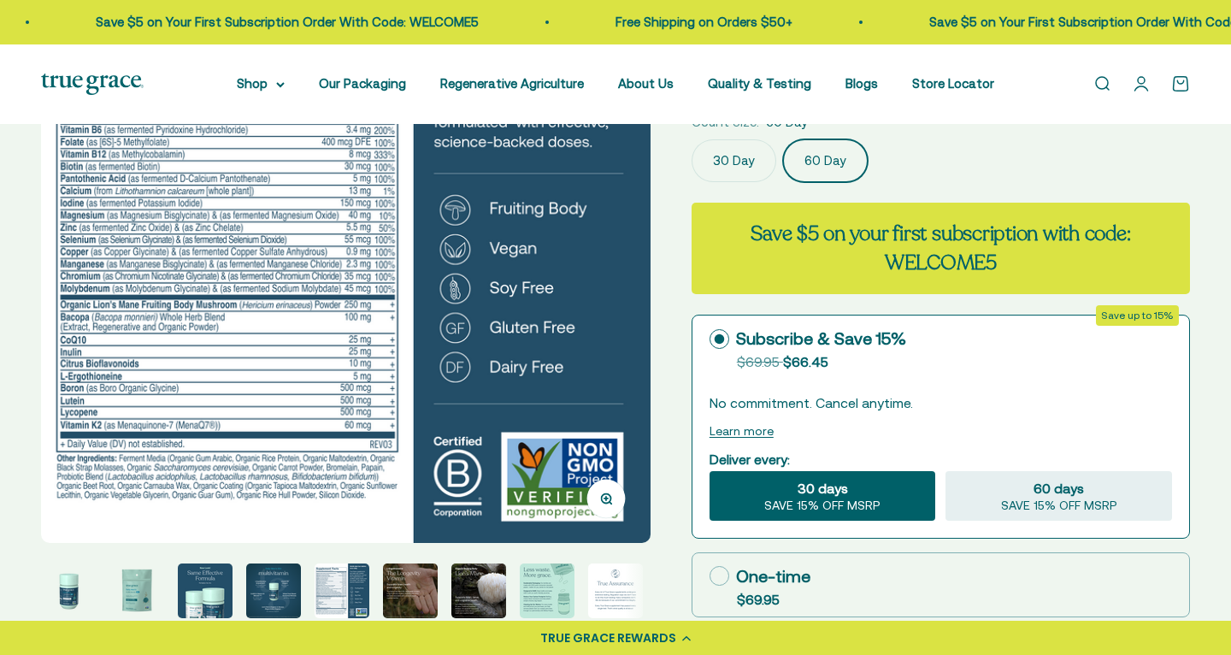
click at [293, 323] on img at bounding box center [346, 239] width 610 height 610
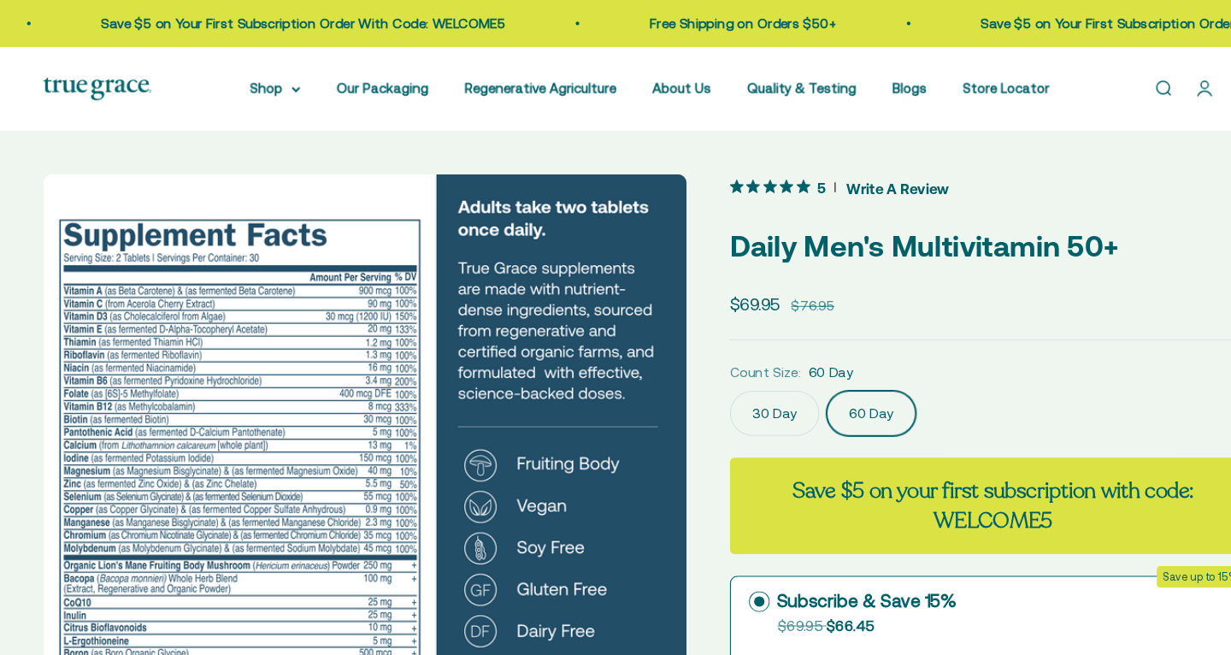
scroll to position [0, 0]
click at [208, 400] on img at bounding box center [346, 470] width 610 height 610
